Goal: Transaction & Acquisition: Purchase product/service

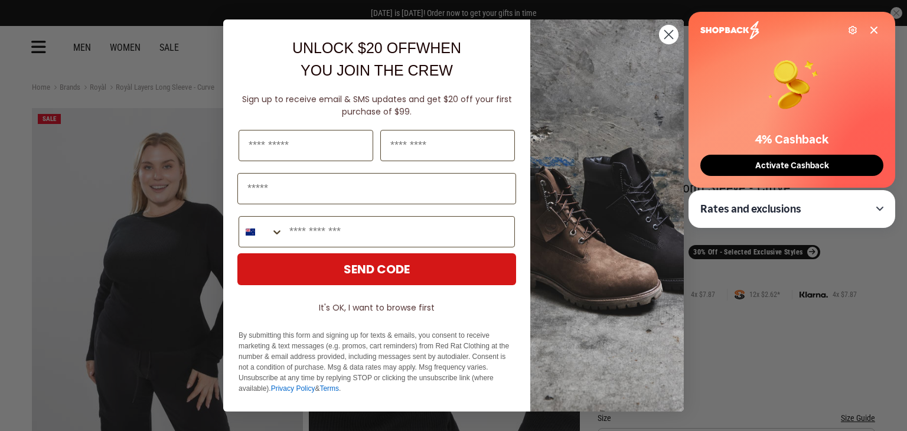
click at [667, 35] on icon "Close dialog" at bounding box center [669, 35] width 8 height 8
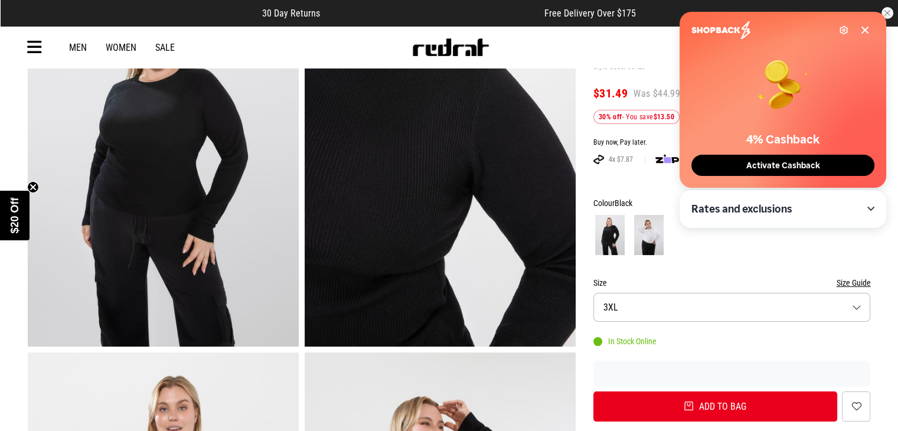
scroll to position [138, 0]
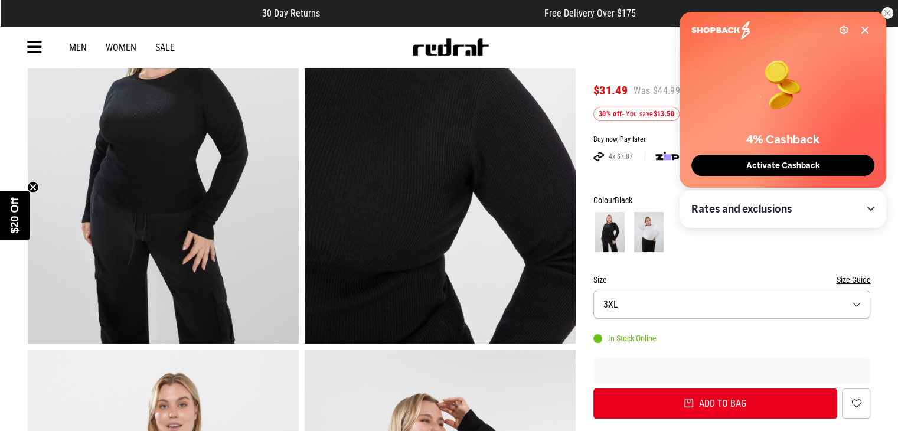
click at [859, 309] on button "Size 3XL" at bounding box center [731, 304] width 277 height 29
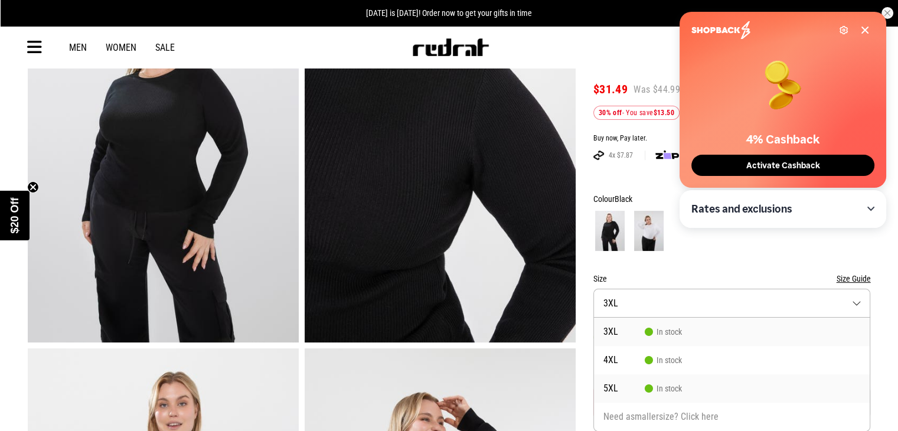
click at [693, 389] on li "5XL In stock" at bounding box center [732, 388] width 276 height 28
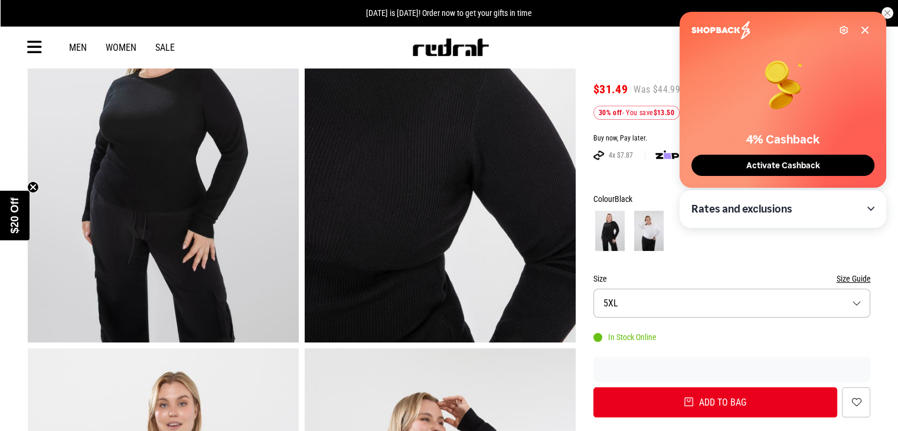
click at [768, 169] on span "Activate Cashback" at bounding box center [782, 166] width 81 height 10
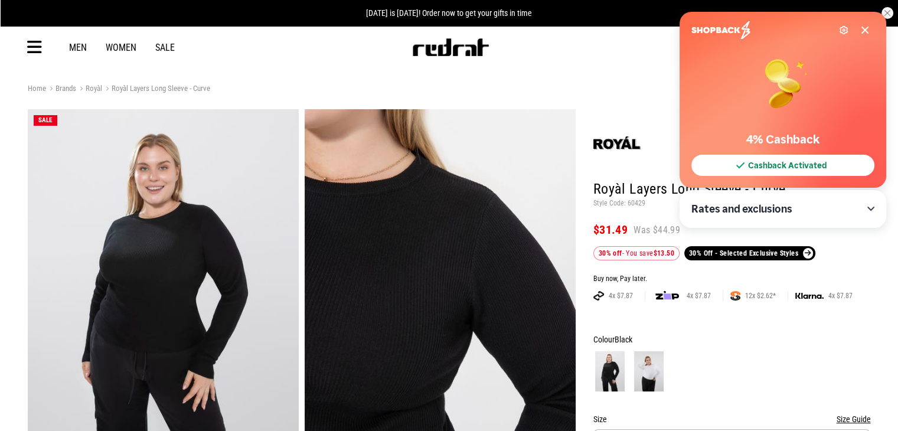
click at [869, 33] on div "Settings 4% Cashback Cashback Activated" at bounding box center [782, 100] width 207 height 176
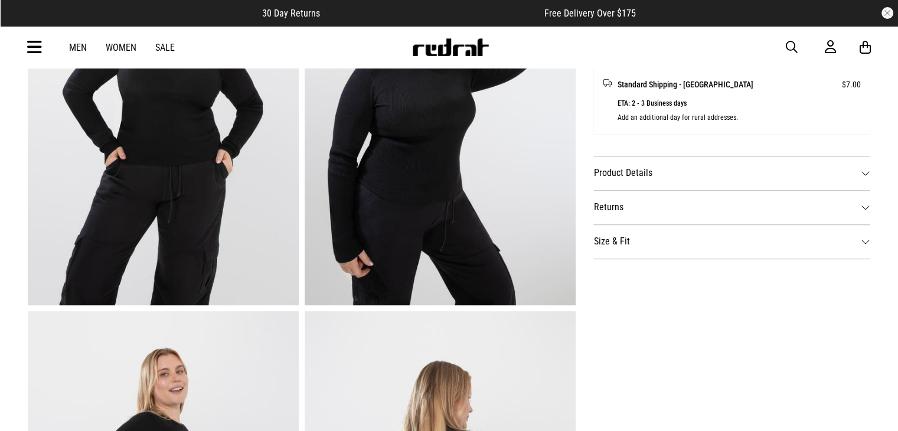
scroll to position [572, 0]
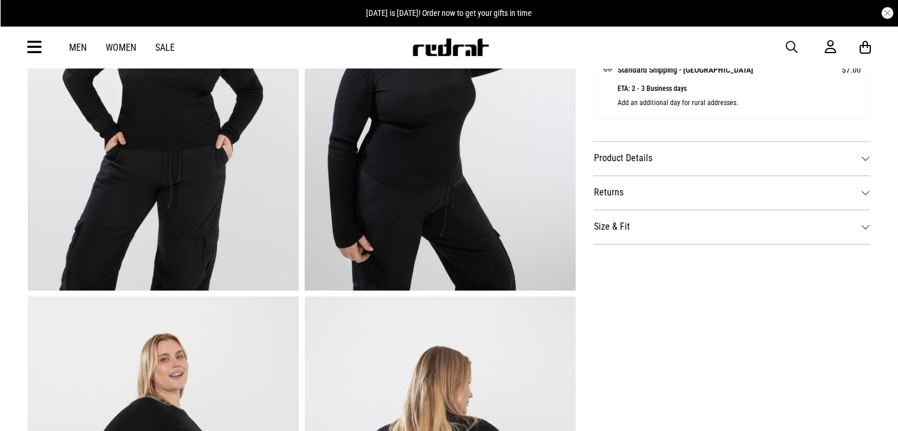
click at [860, 149] on dt "Product Details" at bounding box center [731, 158] width 277 height 34
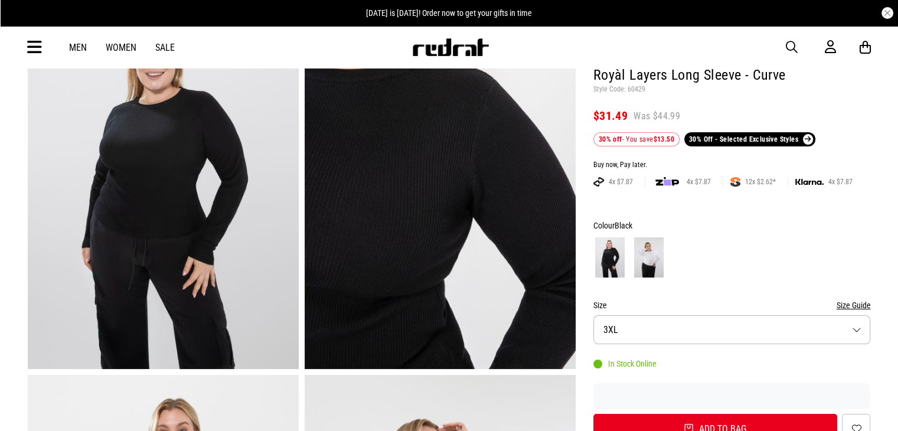
scroll to position [130, 0]
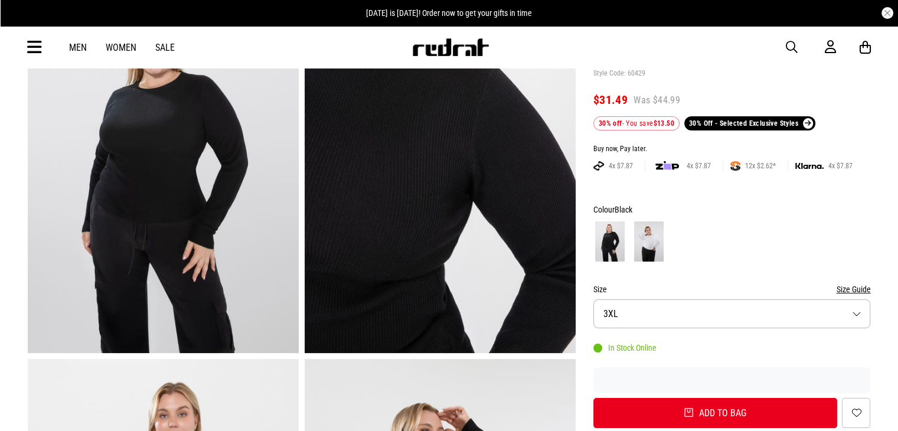
click at [206, 186] on img at bounding box center [163, 166] width 271 height 374
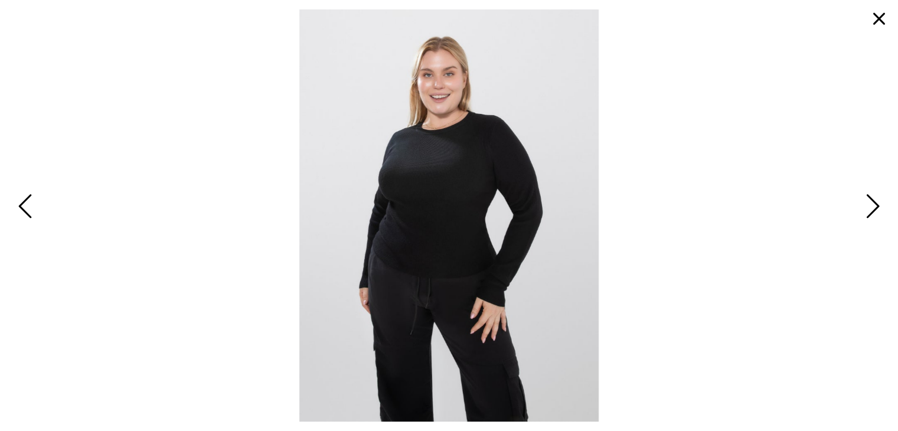
click at [869, 205] on span "Next" at bounding box center [871, 207] width 18 height 34
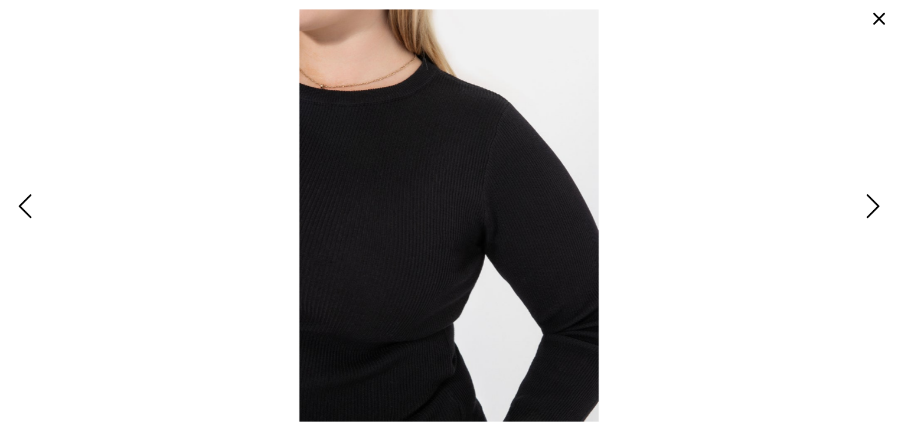
click at [869, 205] on span "Next" at bounding box center [871, 207] width 18 height 34
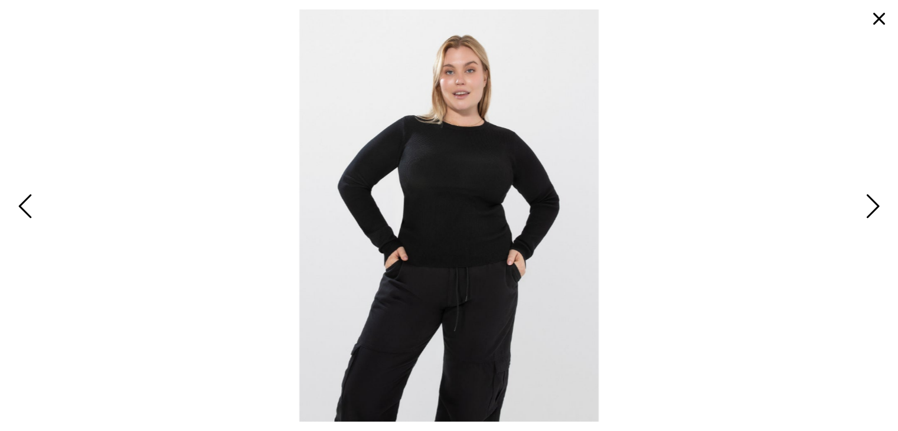
click at [869, 205] on span "Next" at bounding box center [871, 207] width 18 height 34
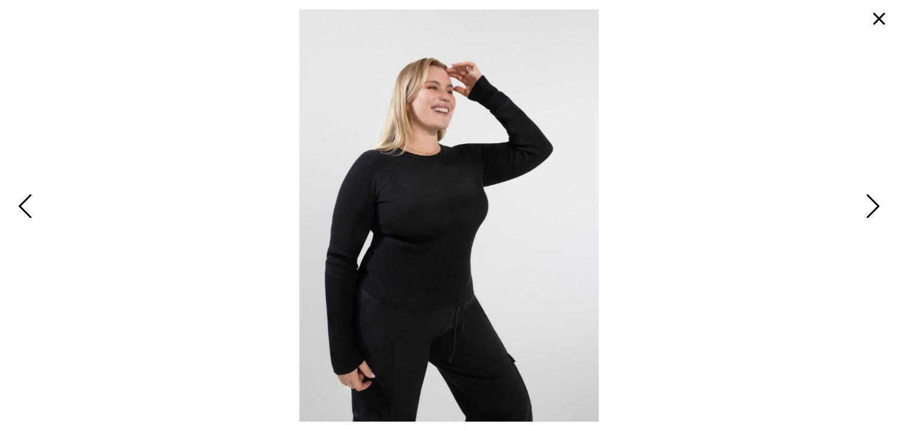
click at [877, 206] on span "Next" at bounding box center [871, 207] width 18 height 34
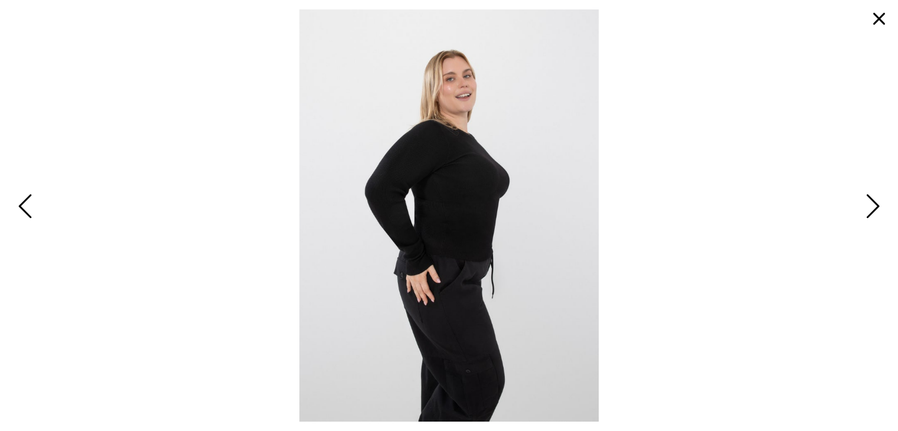
click at [873, 12] on button "button" at bounding box center [879, 19] width 28 height 28
